Goal: Task Accomplishment & Management: Complete application form

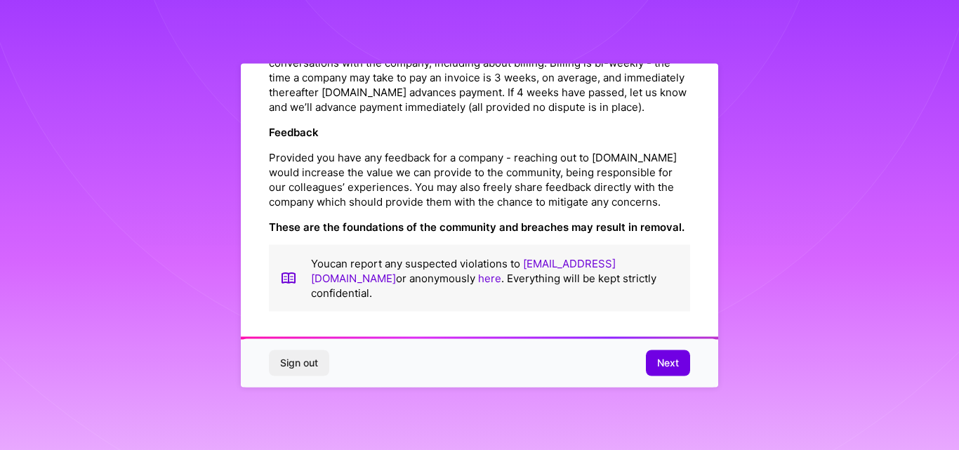
scroll to position [1666, 0]
click at [666, 364] on span "Next" at bounding box center [668, 363] width 22 height 14
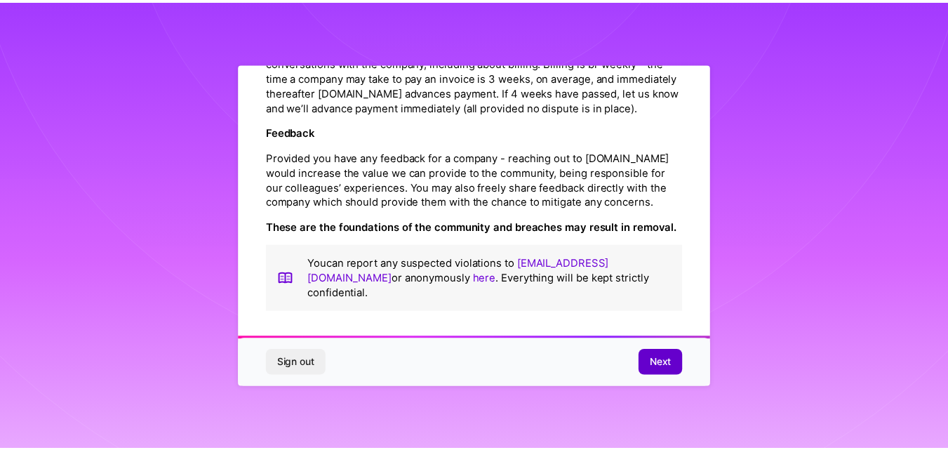
scroll to position [55, 0]
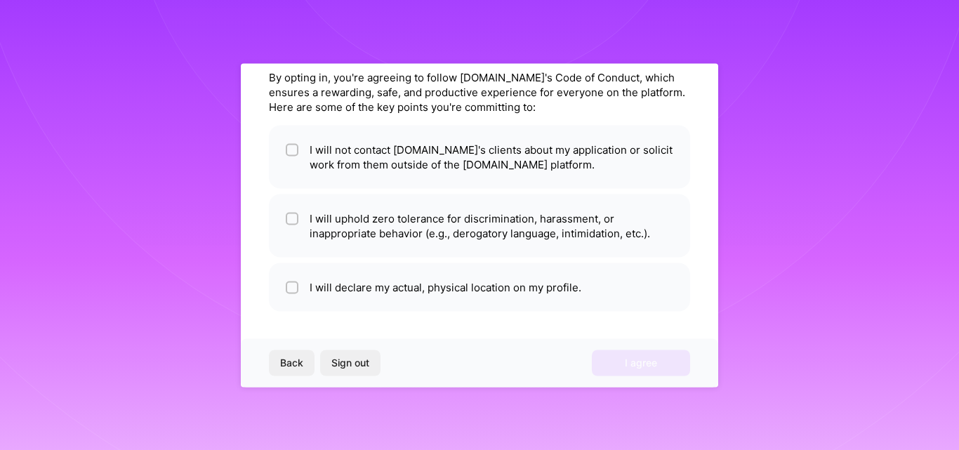
click at [406, 191] on ul "I will not contact [DOMAIN_NAME]'s clients about my application or solicit work…" at bounding box center [479, 218] width 421 height 186
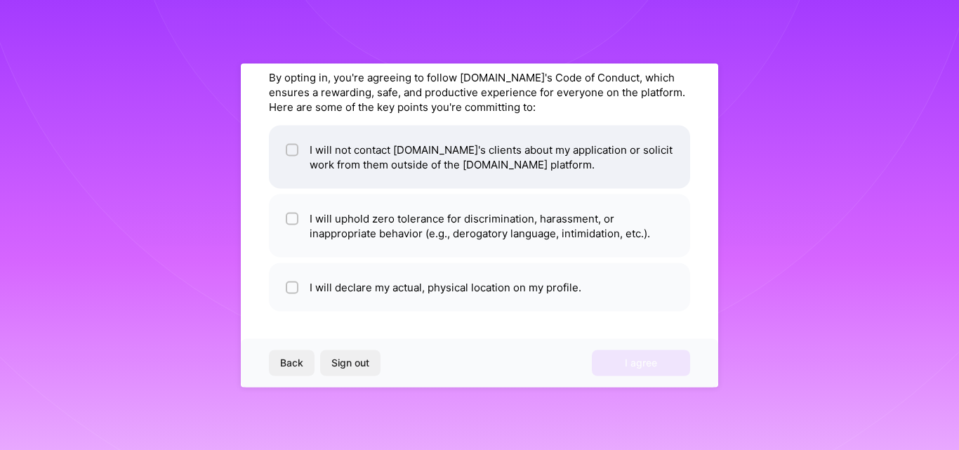
click at [406, 184] on li "I will not contact [DOMAIN_NAME]'s clients about my application or solicit work…" at bounding box center [479, 156] width 421 height 63
checkbox input "true"
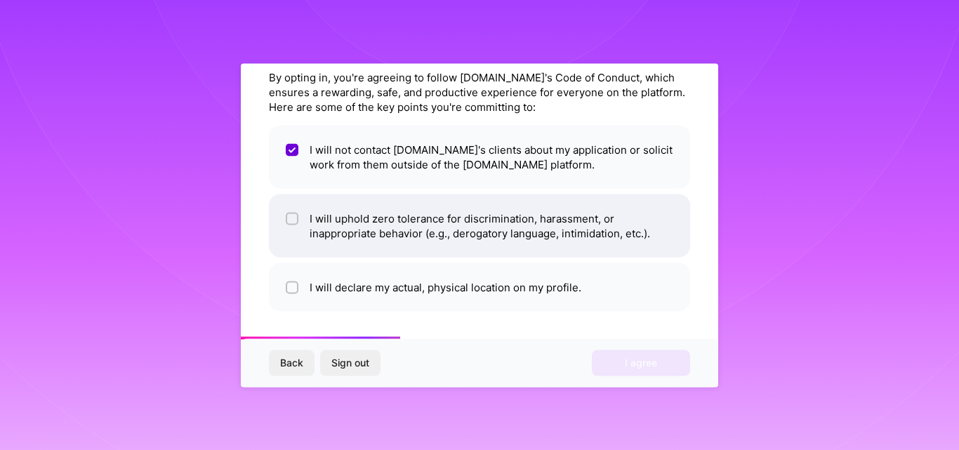
click at [450, 238] on li "I will uphold zero tolerance for discrimination, harassment, or inappropriate b…" at bounding box center [479, 225] width 421 height 63
checkbox input "true"
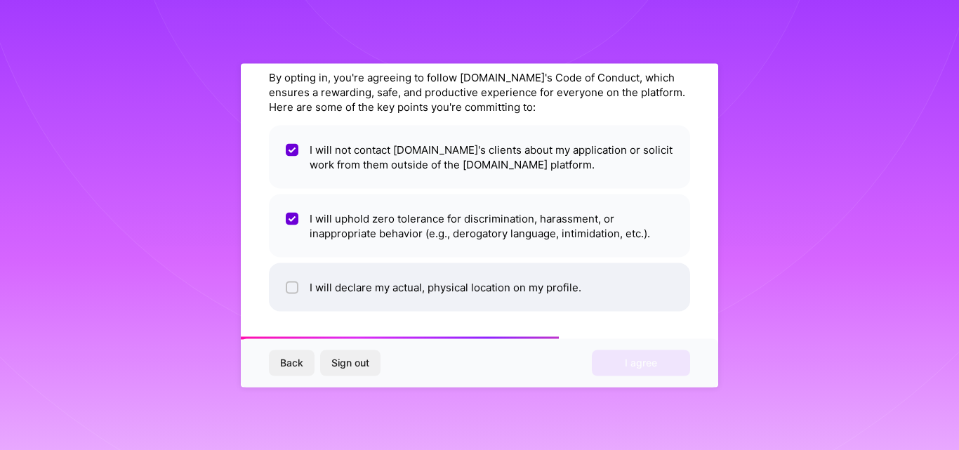
click at [453, 288] on li "I will declare my actual, physical location on my profile." at bounding box center [479, 287] width 421 height 48
checkbox input "true"
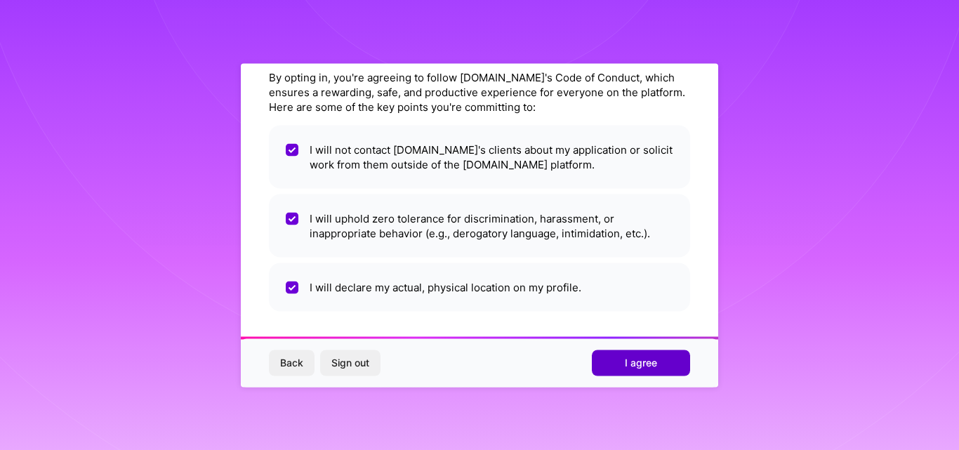
click at [622, 364] on button "I agree" at bounding box center [641, 362] width 98 height 25
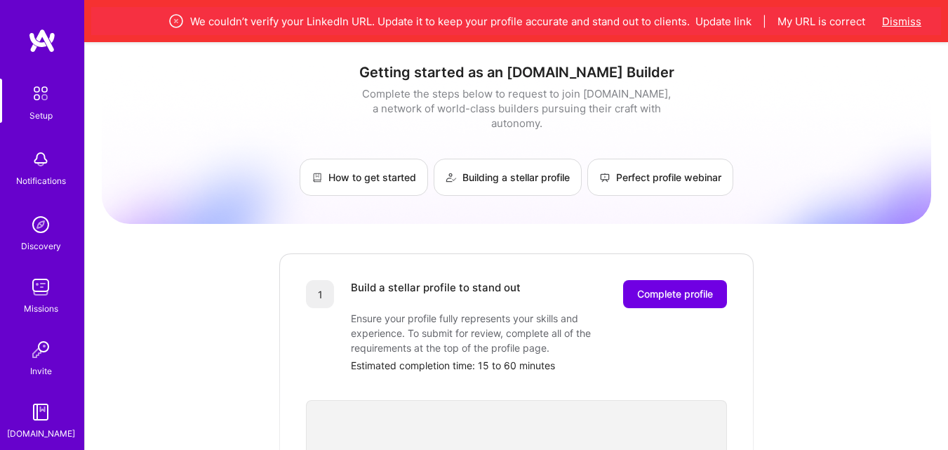
click at [903, 20] on button "Dismiss" at bounding box center [901, 21] width 39 height 15
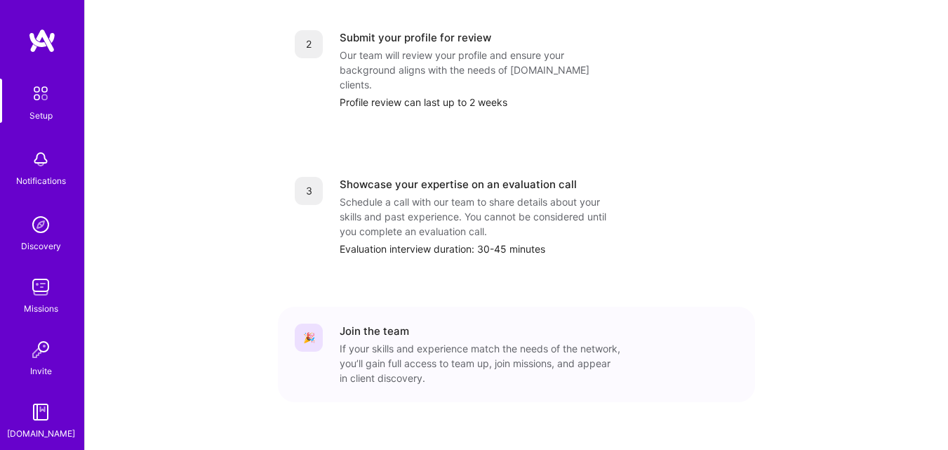
scroll to position [617, 0]
